Goal: Navigation & Orientation: Find specific page/section

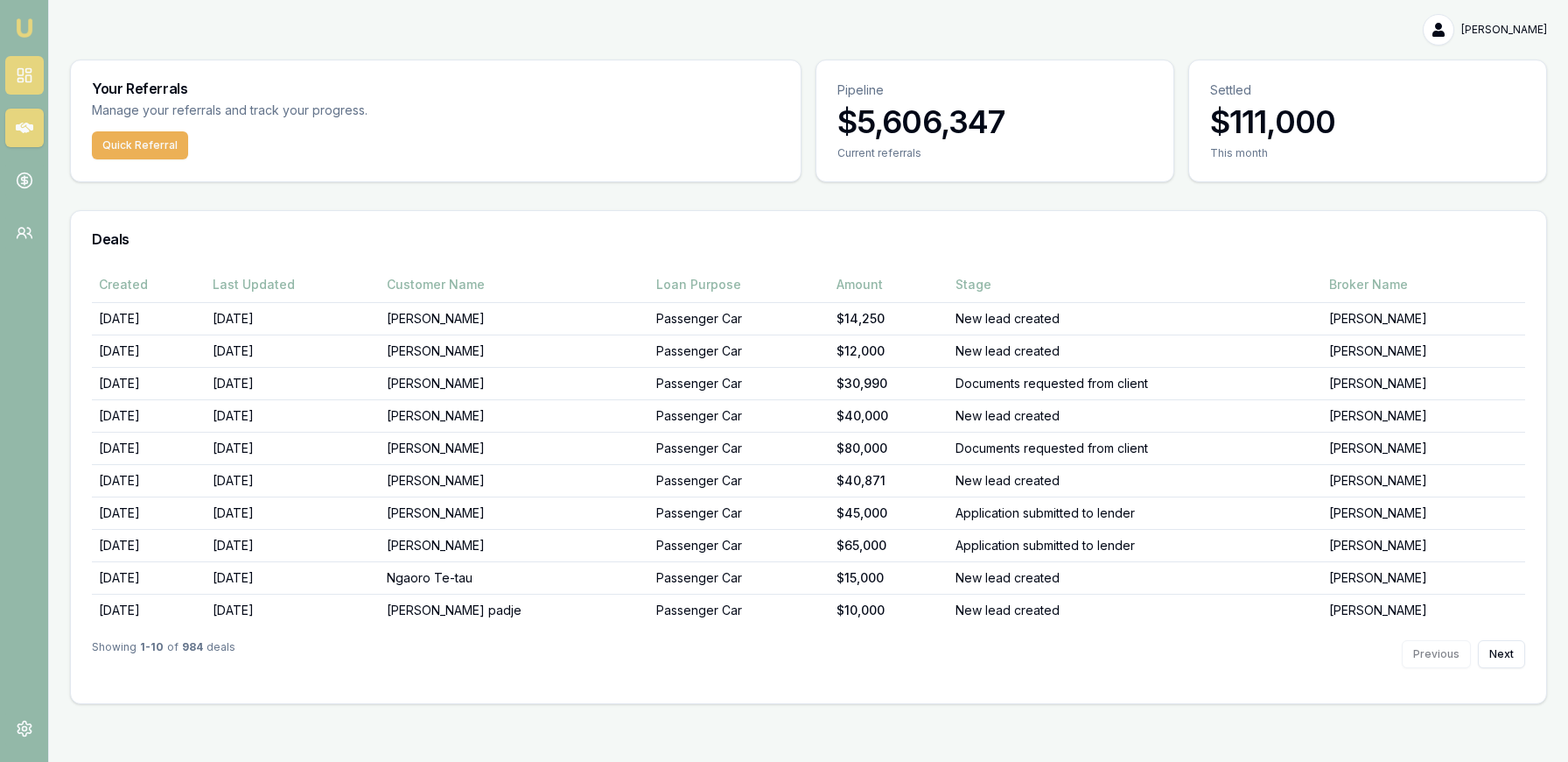
click at [27, 66] on icon at bounding box center [25, 75] width 18 height 18
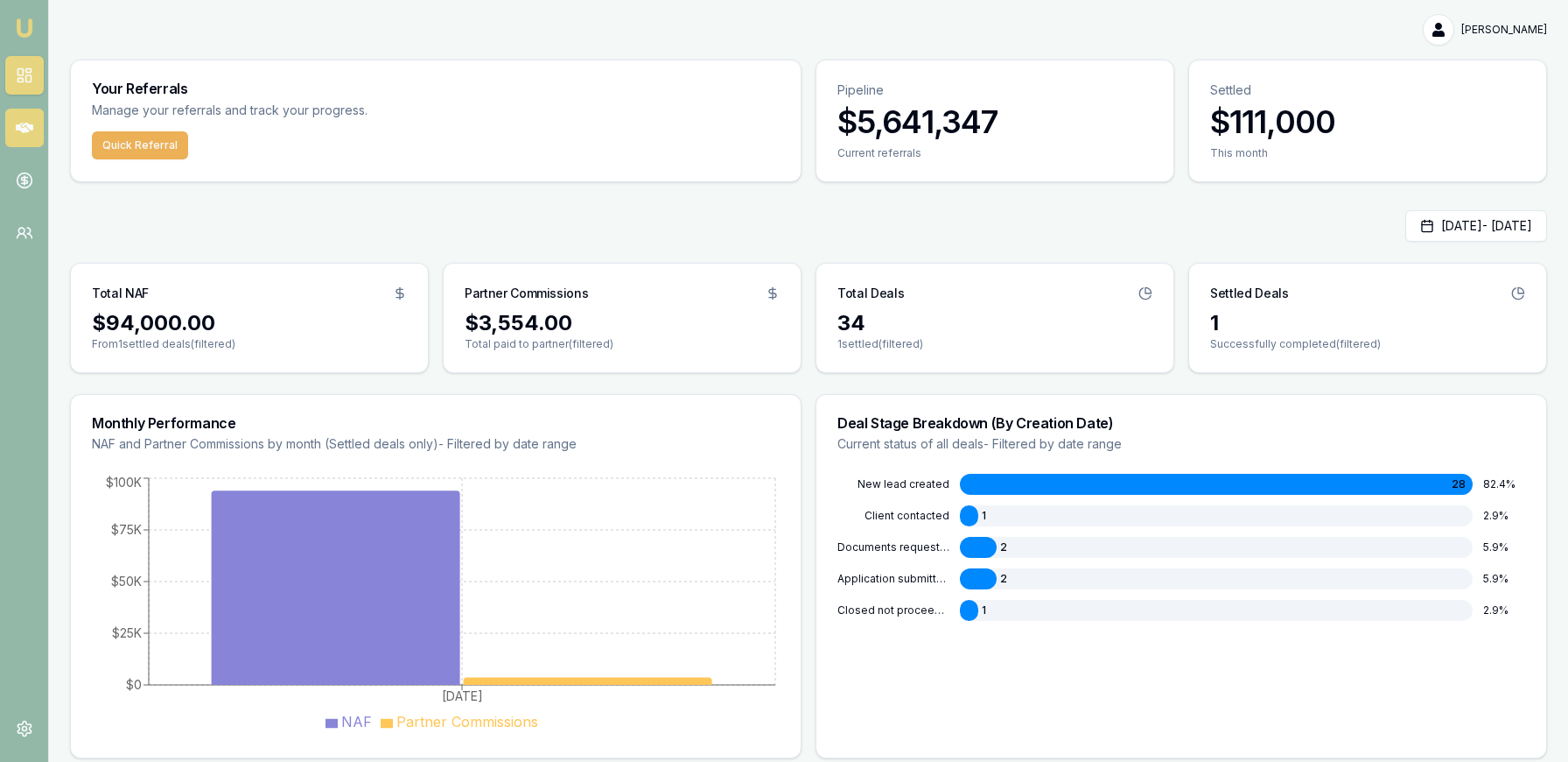
click at [29, 126] on icon at bounding box center [25, 128] width 18 height 11
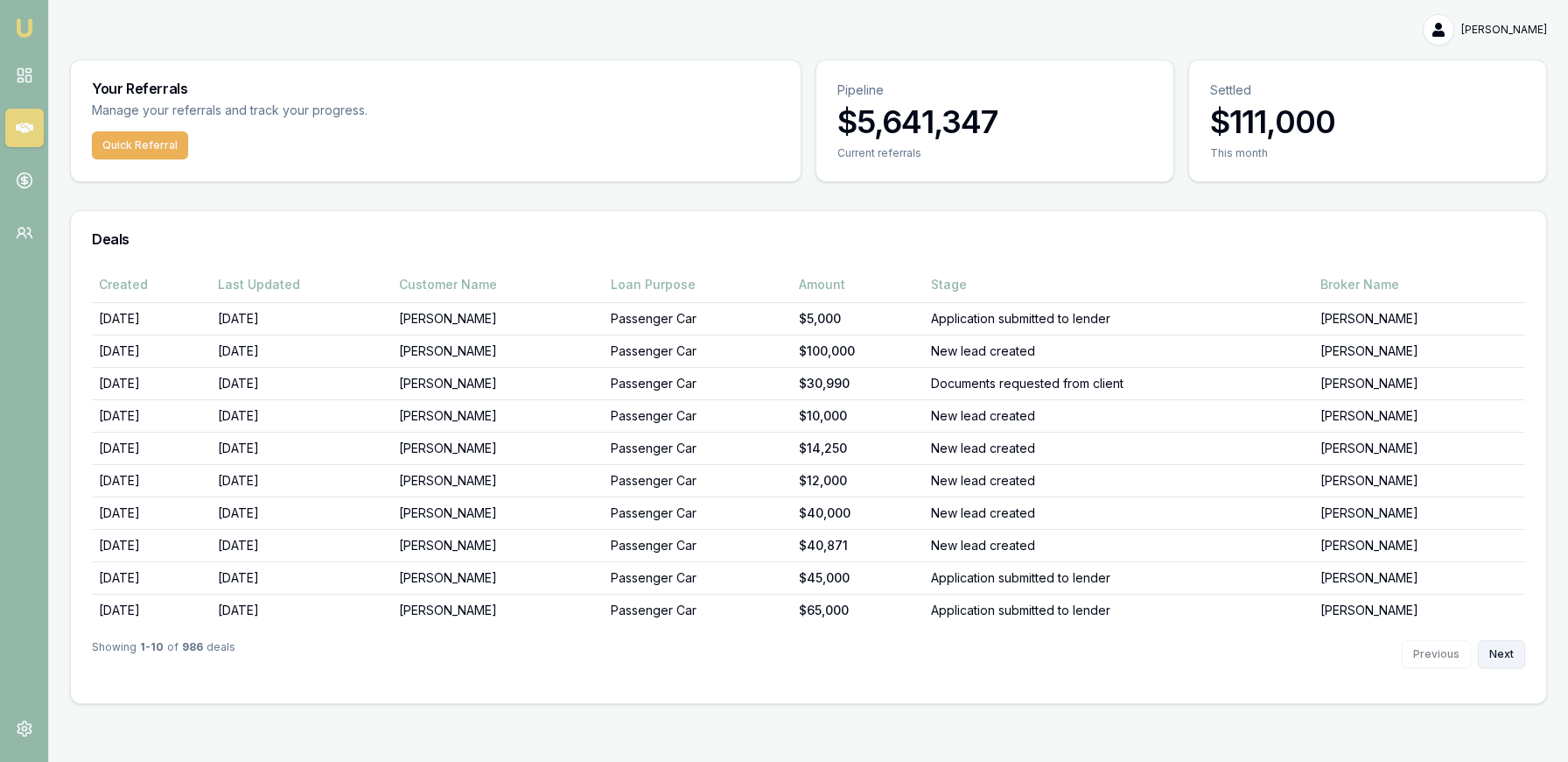
click at [1512, 650] on button "Next" at bounding box center [1502, 654] width 47 height 28
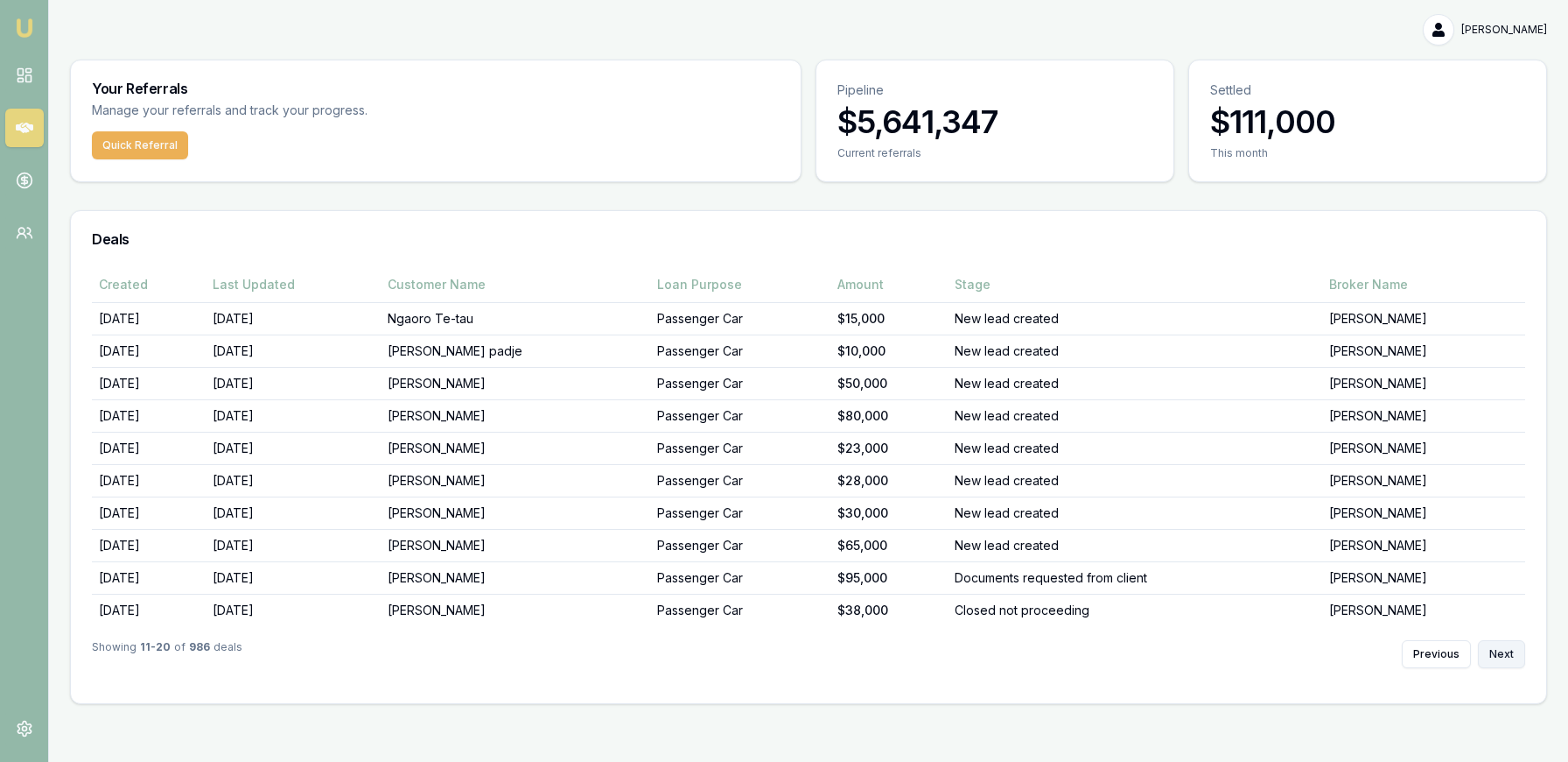
click at [1512, 650] on button "Next" at bounding box center [1502, 654] width 47 height 28
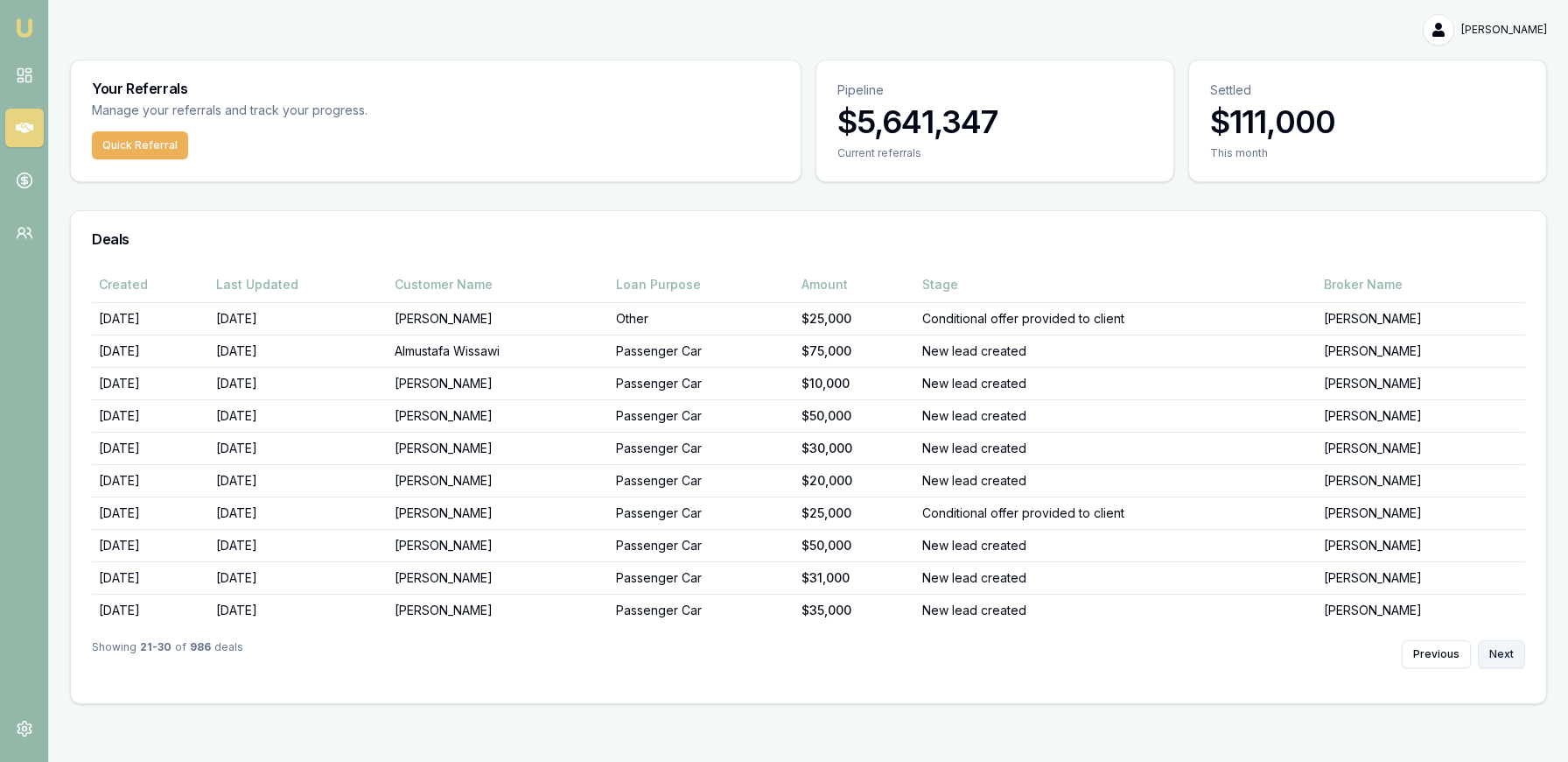
click at [1513, 647] on button "Next" at bounding box center [1502, 654] width 47 height 28
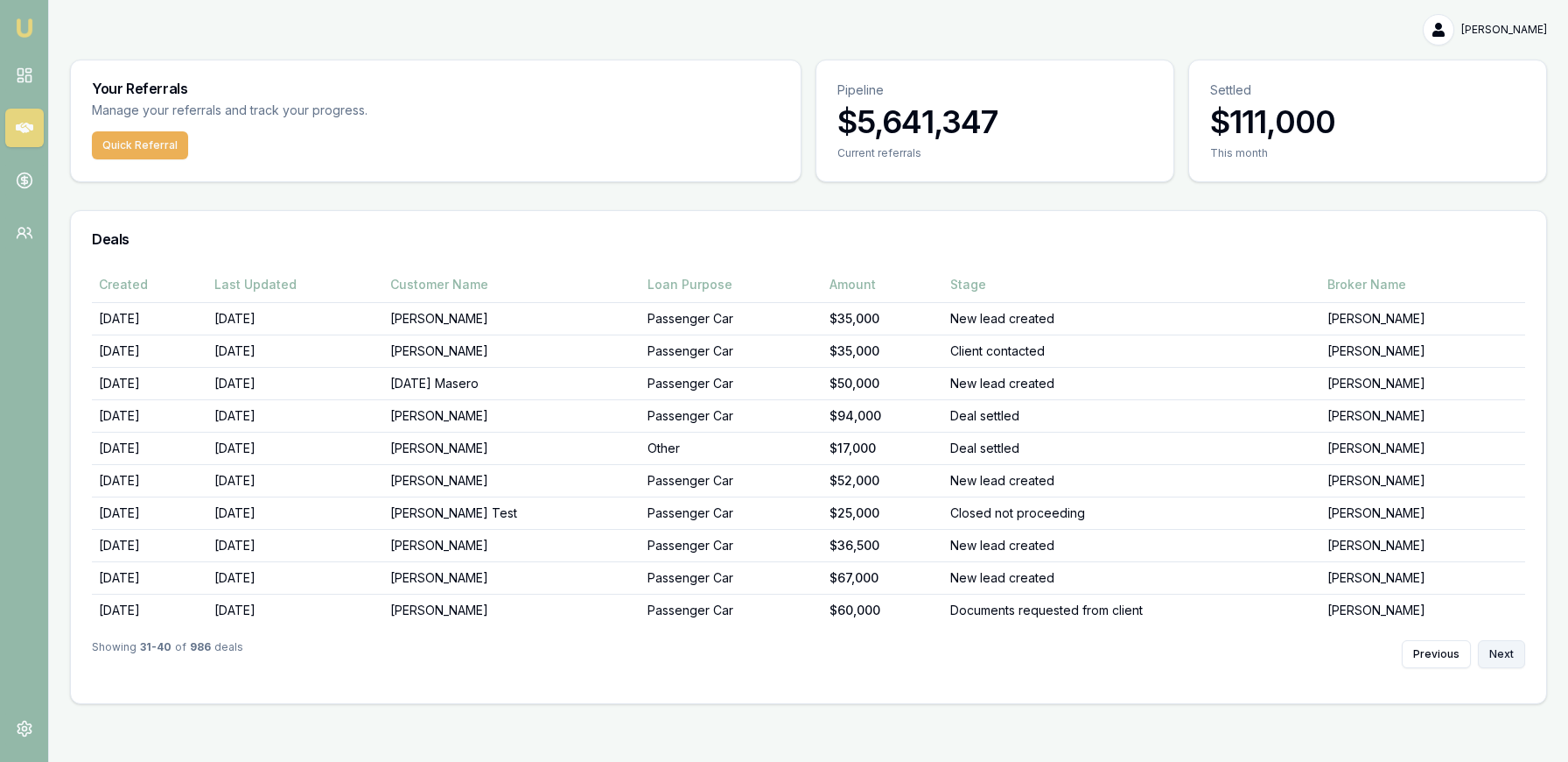
click at [1513, 647] on button "Next" at bounding box center [1502, 654] width 47 height 28
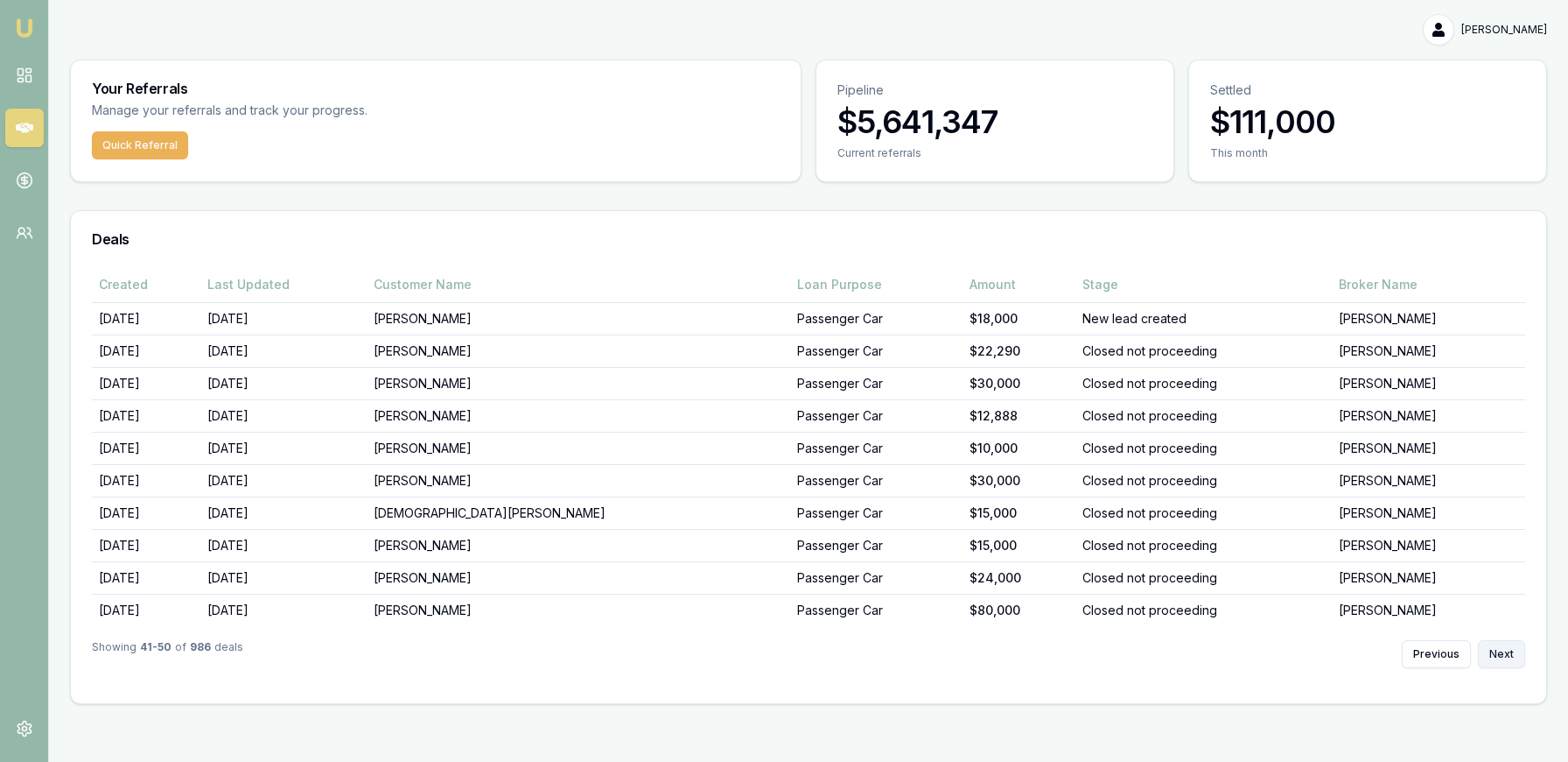
click at [1513, 647] on button "Next" at bounding box center [1502, 654] width 47 height 28
